Goal: Find specific page/section: Find specific page/section

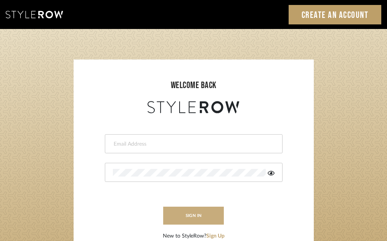
type input "[PERSON_NAME][EMAIL_ADDRESS][DOMAIN_NAME]"
click at [201, 210] on button "sign in" at bounding box center [193, 216] width 61 height 18
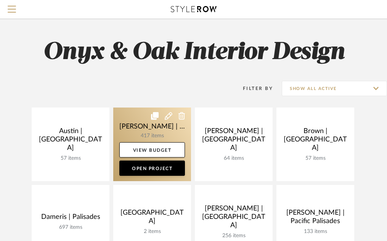
scroll to position [90, 0]
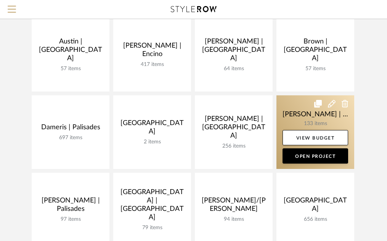
click at [290, 113] on link at bounding box center [316, 132] width 78 height 74
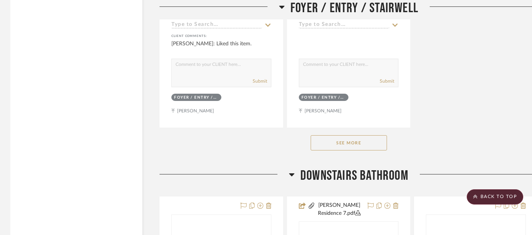
scroll to position [2232, 1]
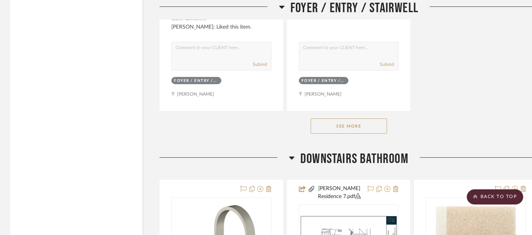
click at [351, 125] on button "See More" at bounding box center [349, 126] width 76 height 15
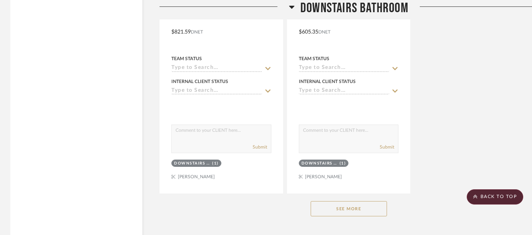
scroll to position [3245, 1]
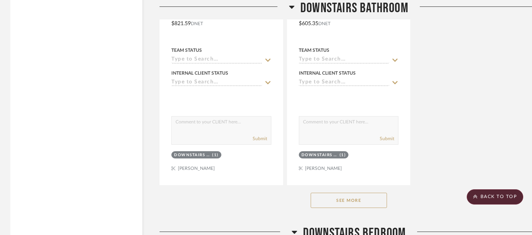
click at [338, 198] on button "See More" at bounding box center [349, 200] width 76 height 15
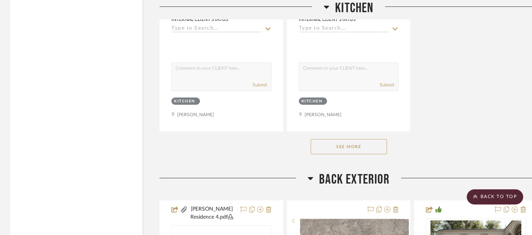
scroll to position [7324, 1]
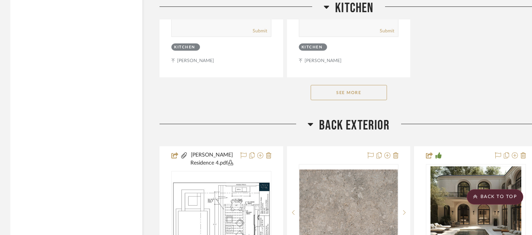
click at [344, 93] on div "See More" at bounding box center [348, 92] width 378 height 31
click at [343, 85] on button "See More" at bounding box center [349, 92] width 76 height 15
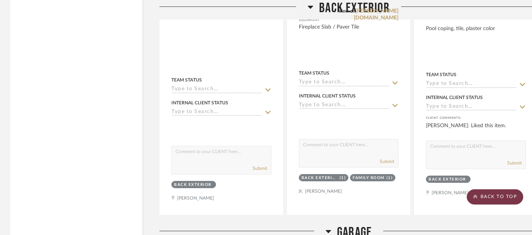
scroll to position [7599, 1]
